Goal: Navigation & Orientation: Find specific page/section

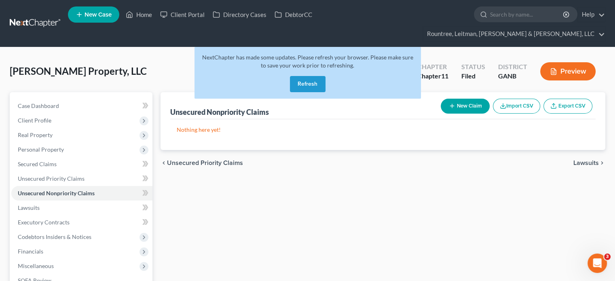
click at [315, 76] on button "Refresh" at bounding box center [308, 84] width 36 height 16
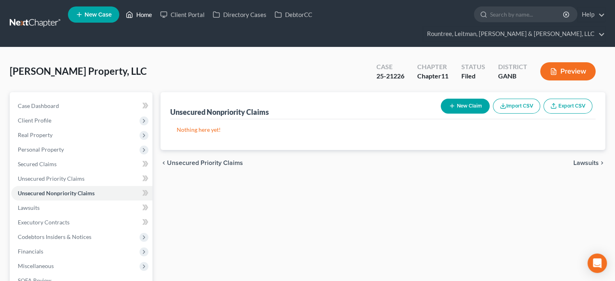
click at [135, 16] on link "Home" at bounding box center [139, 14] width 34 height 15
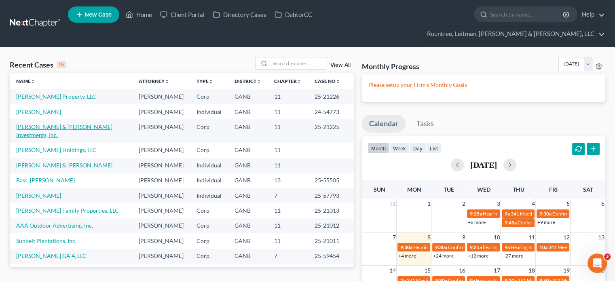
click at [48, 123] on link "[PERSON_NAME] & [PERSON_NAME] Investments, Inc." at bounding box center [64, 130] width 96 height 15
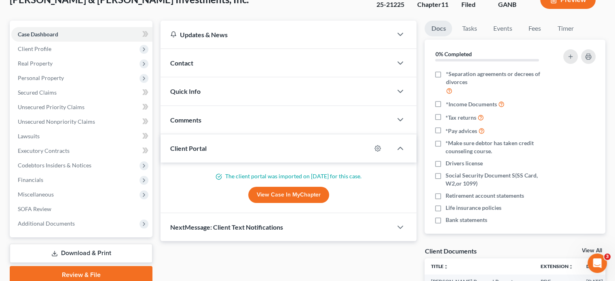
scroll to position [202, 0]
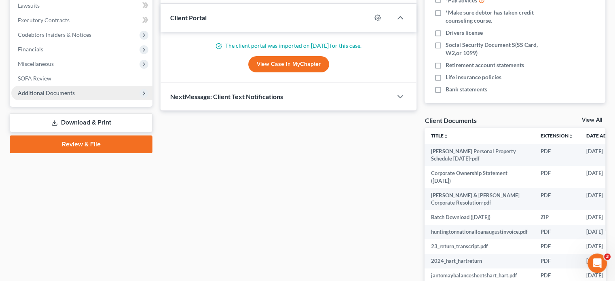
click at [54, 89] on span "Additional Documents" at bounding box center [46, 92] width 57 height 7
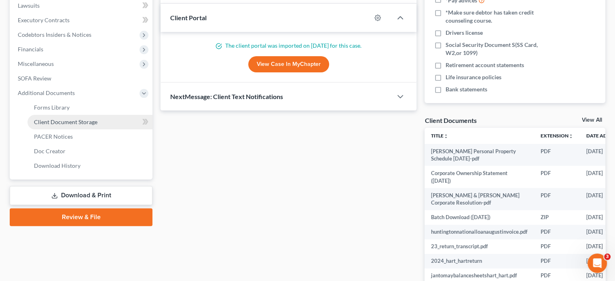
click at [70, 118] on span "Client Document Storage" at bounding box center [65, 121] width 63 height 7
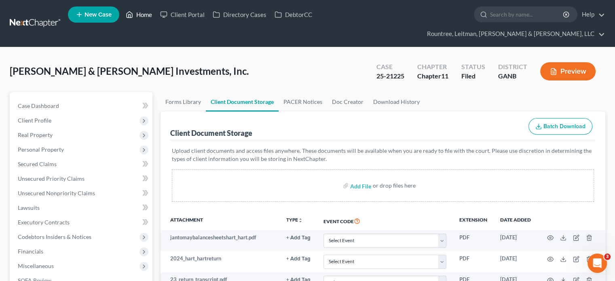
click at [137, 13] on link "Home" at bounding box center [139, 14] width 34 height 15
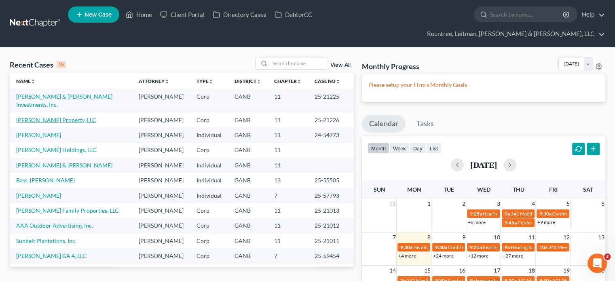
click at [36, 116] on link "[PERSON_NAME] Property, LLC" at bounding box center [56, 119] width 80 height 7
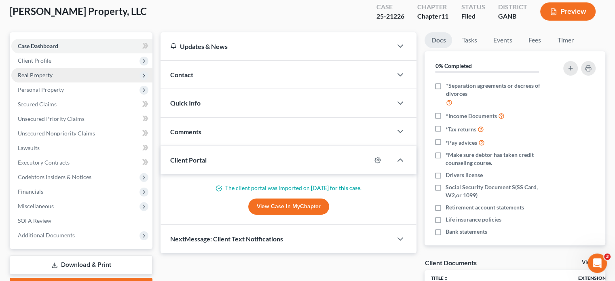
scroll to position [202, 0]
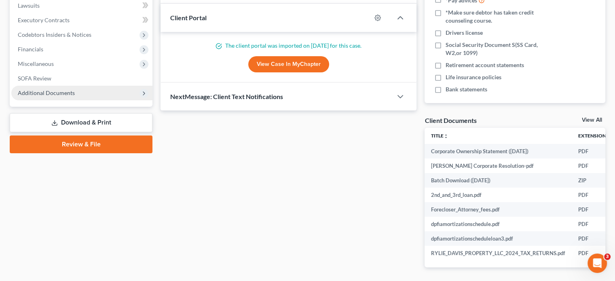
click at [48, 89] on span "Additional Documents" at bounding box center [46, 92] width 57 height 7
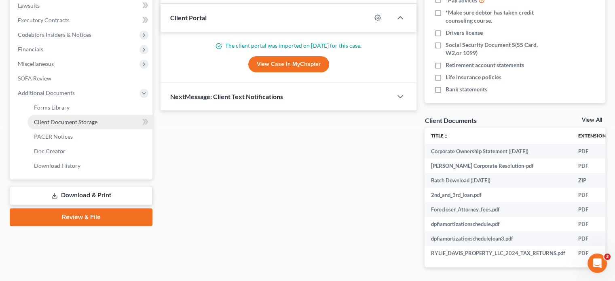
click at [62, 118] on span "Client Document Storage" at bounding box center [65, 121] width 63 height 7
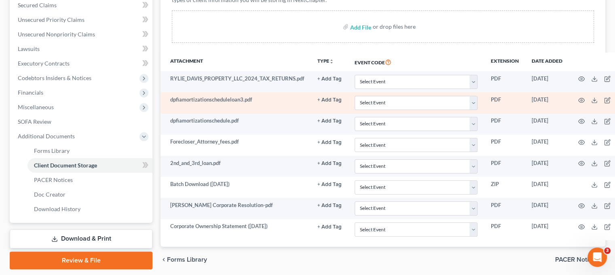
scroll to position [162, 0]
